Goal: Information Seeking & Learning: Learn about a topic

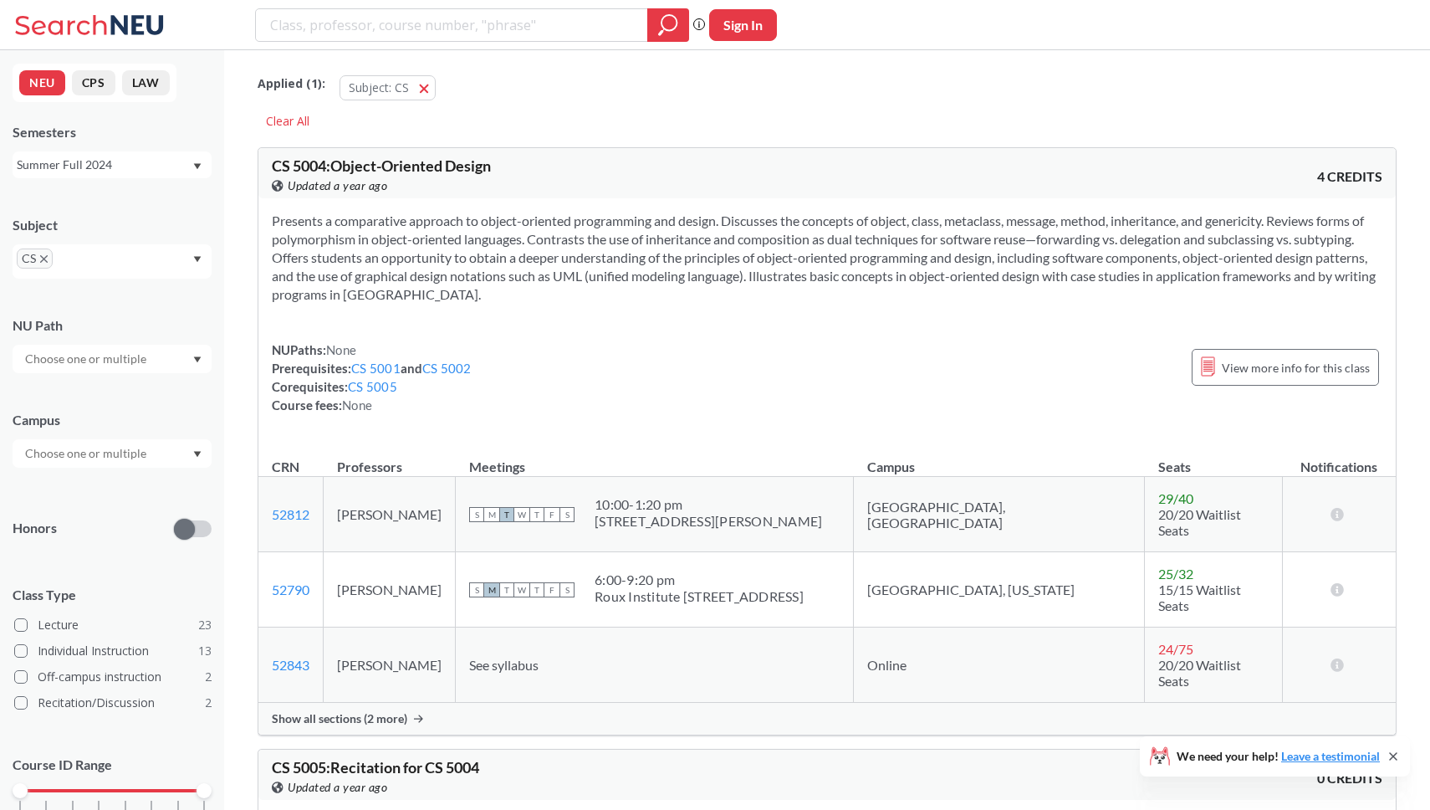
click at [110, 166] on div "Summer Full 2024" at bounding box center [104, 165] width 175 height 18
click at [102, 217] on div "Spring 2026" at bounding box center [112, 201] width 199 height 46
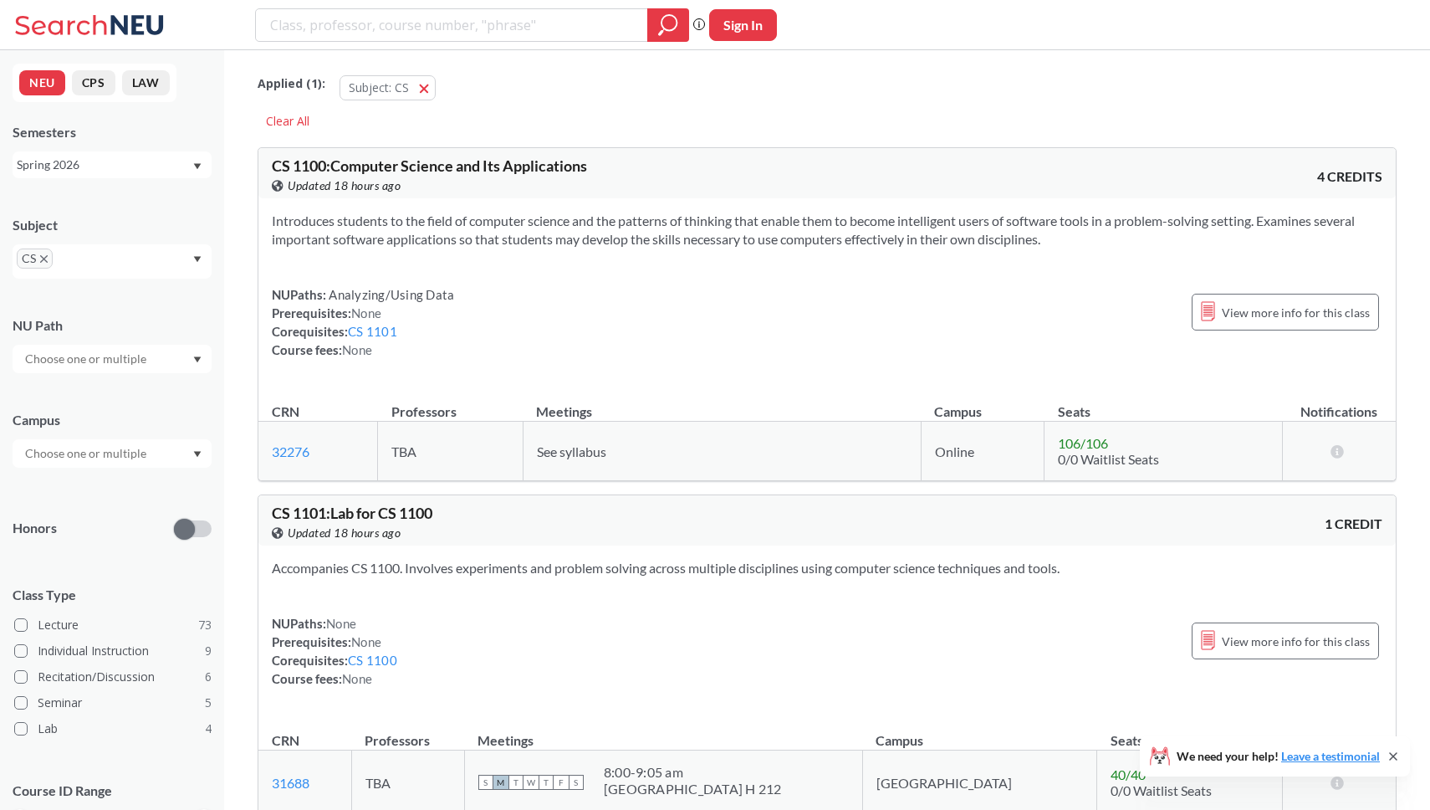
click at [84, 353] on input "text" at bounding box center [87, 359] width 141 height 20
click at [75, 547] on div "Subject CS NU Path Writing Intensive ( 11 ) Capstone Experience ( 10 ) Analyzin…" at bounding box center [112, 542] width 199 height 687
click at [104, 440] on div at bounding box center [112, 453] width 199 height 28
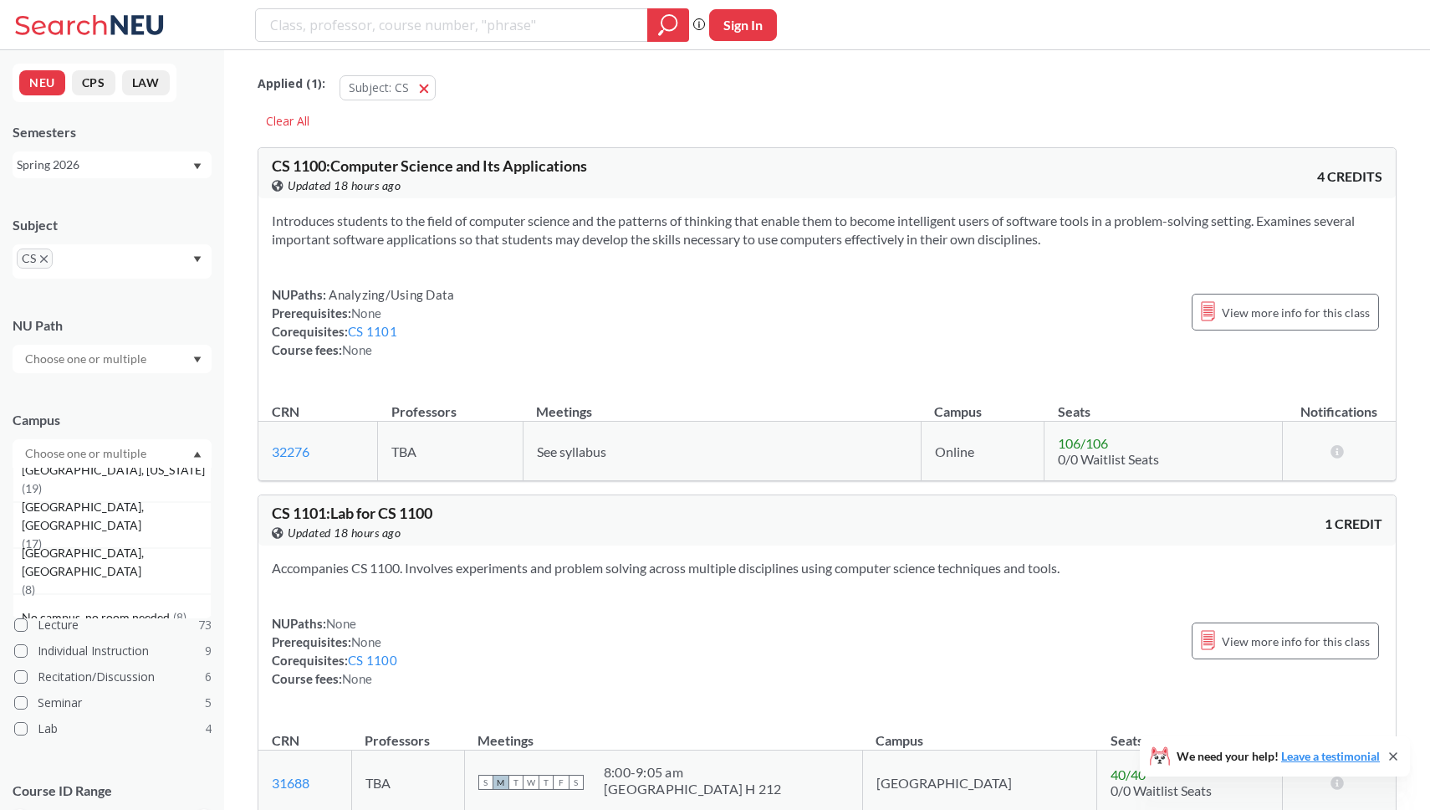
scroll to position [207, 0]
click at [97, 508] on span "[GEOGRAPHIC_DATA], [US_STATE]" at bounding box center [115, 504] width 187 height 18
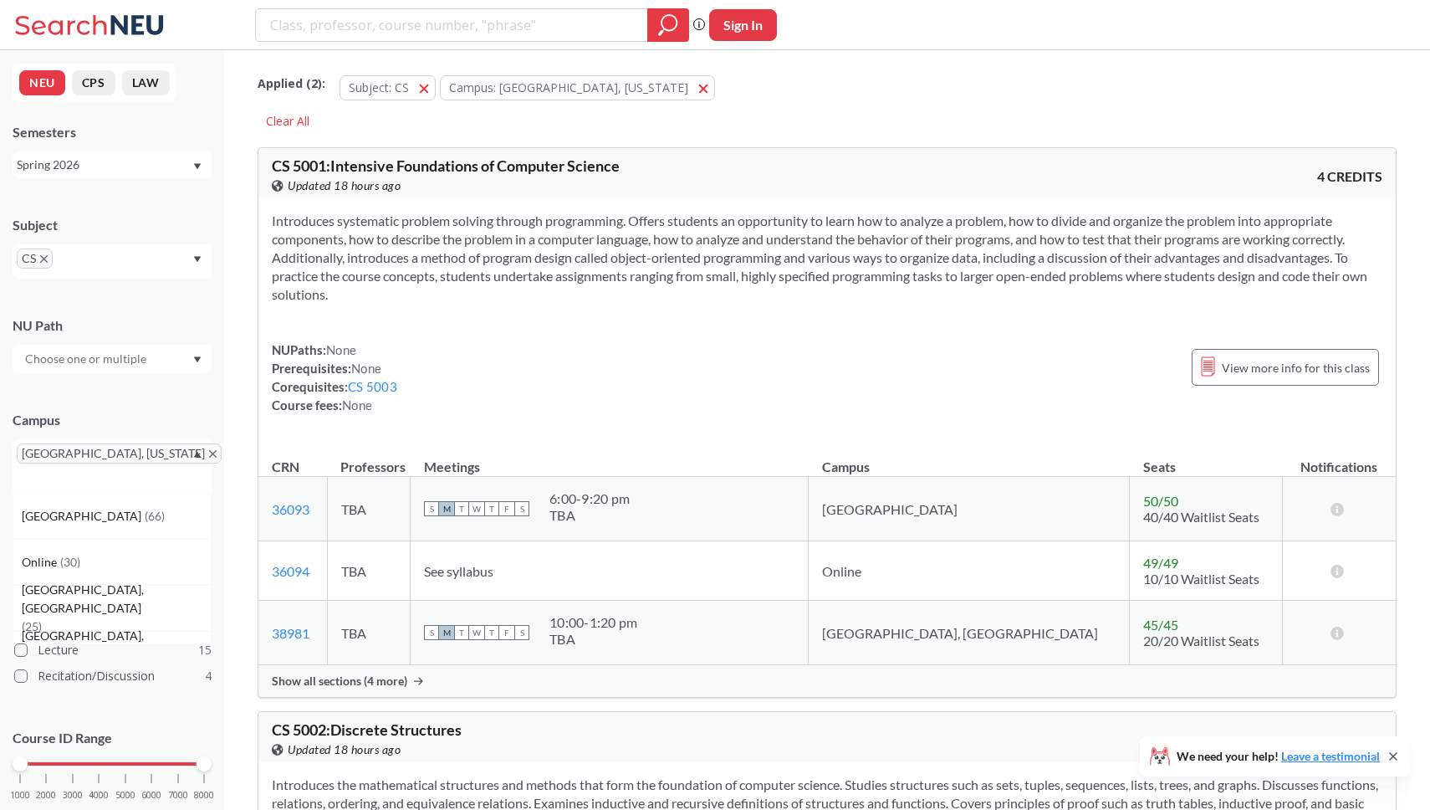
click at [133, 411] on div "Campus" at bounding box center [112, 420] width 199 height 18
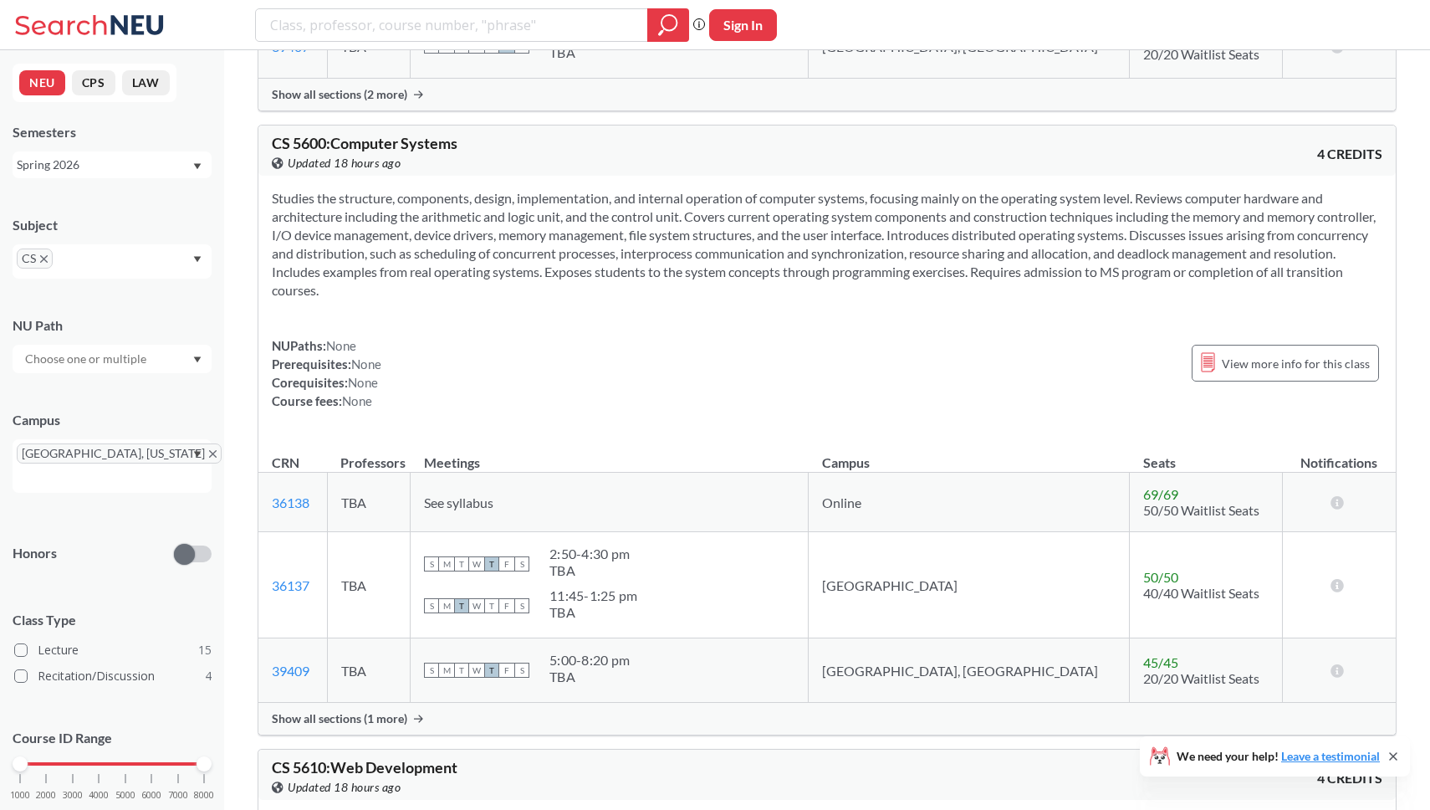
scroll to position [6528, 0]
